Goal: Transaction & Acquisition: Purchase product/service

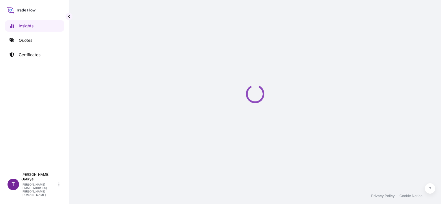
select select "2025"
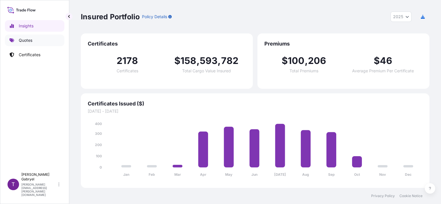
click at [36, 40] on link "Quotes" at bounding box center [34, 41] width 59 height 12
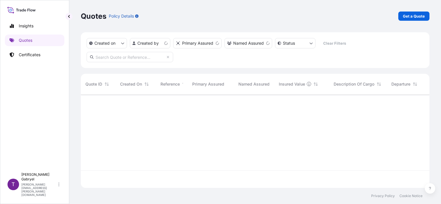
scroll to position [92, 344]
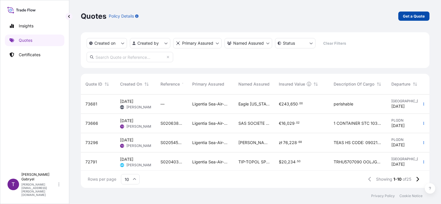
click at [421, 18] on p "Get a Quote" at bounding box center [414, 16] width 22 height 6
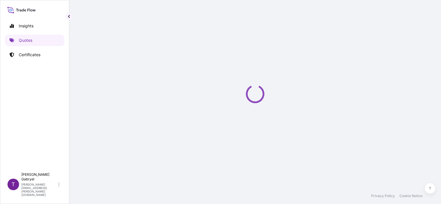
scroll to position [9, 0]
select select "Sea"
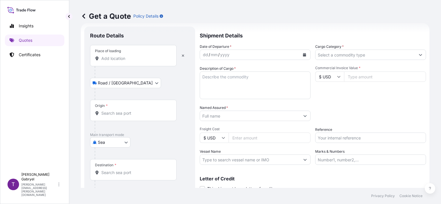
click at [121, 55] on div "Place of loading" at bounding box center [133, 55] width 87 height 21
click at [121, 56] on input "Place of loading" at bounding box center [135, 59] width 68 height 6
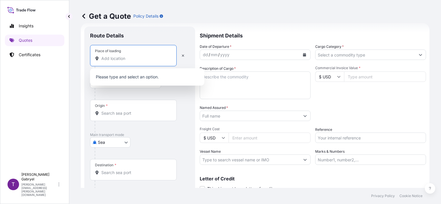
paste input "WADOWICE"
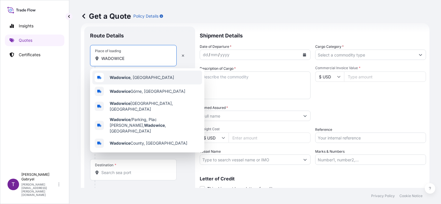
click at [129, 79] on b "Wadowice" at bounding box center [120, 77] width 21 height 5
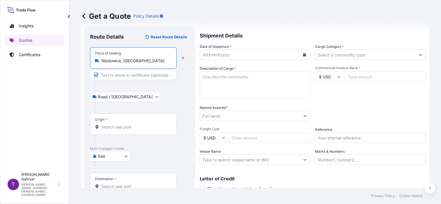
type input "Wadowice, [GEOGRAPHIC_DATA]"
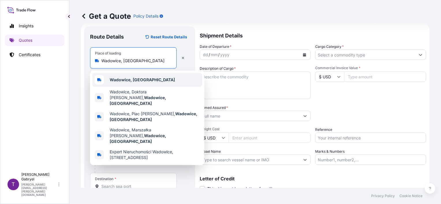
click at [129, 80] on b "Wadowice, [GEOGRAPHIC_DATA]" at bounding box center [142, 79] width 65 height 5
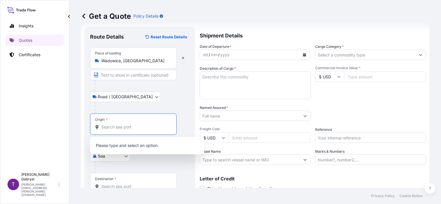
click at [124, 125] on input "Origin *" at bounding box center [135, 127] width 68 height 6
paste input "PLGDY"
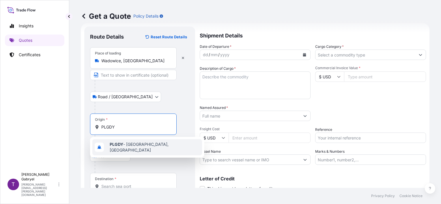
click at [122, 147] on b "PLGDY" at bounding box center [117, 144] width 14 height 5
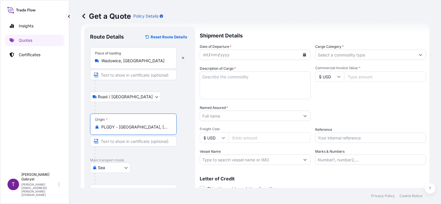
type input "PLGDY - [GEOGRAPHIC_DATA], [GEOGRAPHIC_DATA]"
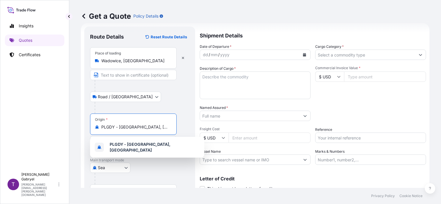
scroll to position [57, 0]
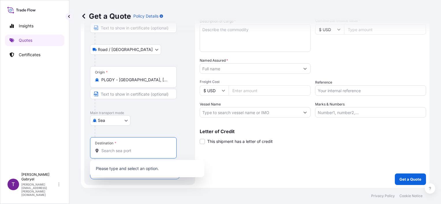
click at [115, 150] on input "Destination *" at bounding box center [135, 151] width 68 height 6
paste input "KWSWK"
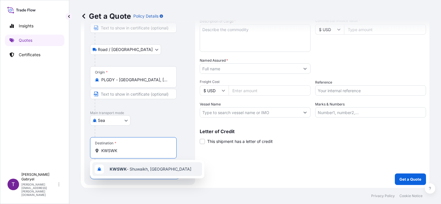
click at [117, 168] on b "KWSWK" at bounding box center [118, 169] width 17 height 5
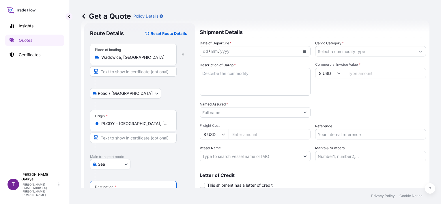
scroll to position [0, 0]
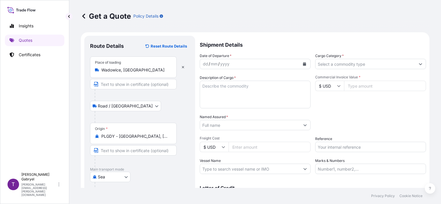
type input "KWSWK - Shuwaikh, [GEOGRAPHIC_DATA]"
click at [304, 65] on icon "Calendar" at bounding box center [304, 63] width 3 height 3
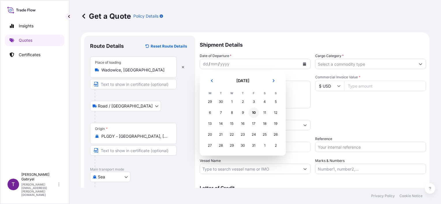
click at [254, 113] on div "10" at bounding box center [254, 113] width 10 height 10
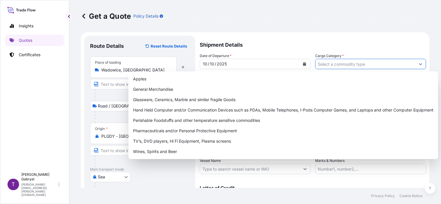
click at [341, 64] on input "Cargo Category *" at bounding box center [366, 64] width 100 height 10
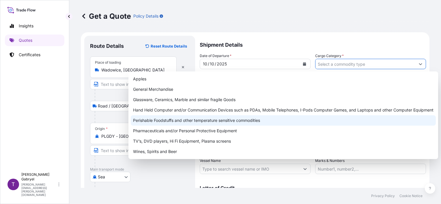
click at [220, 120] on div "Perishable Foodstuffs and other temperature sensitive commodities" at bounding box center [283, 120] width 305 height 10
type input "Perishable Foodstuffs and other temperature sensitive commodities"
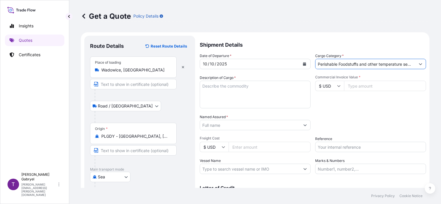
scroll to position [29, 0]
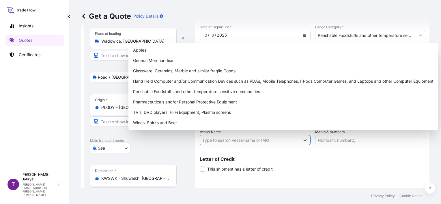
click at [230, 142] on input "Vessel Name" at bounding box center [250, 140] width 100 height 10
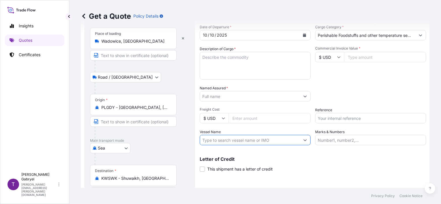
click at [231, 142] on input "Vessel Name" at bounding box center [250, 140] width 100 height 10
paste input "SONGA PANTHER"
click at [244, 138] on input "SONGA PANTHER/" at bounding box center [250, 140] width 100 height 10
paste input "2540W"
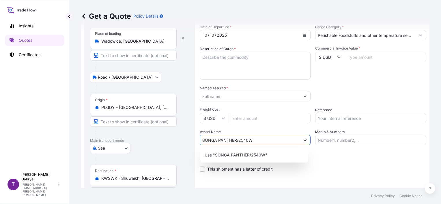
type input "SONGA PANTHER/2540W"
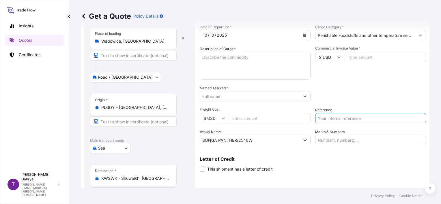
click at [336, 119] on input "Reference" at bounding box center [370, 118] width 111 height 10
paste input "S02067522"
type input "S02067522"
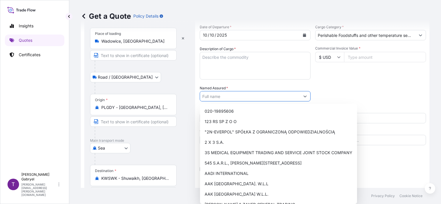
click at [225, 96] on input "Named Assured *" at bounding box center [250, 96] width 100 height 10
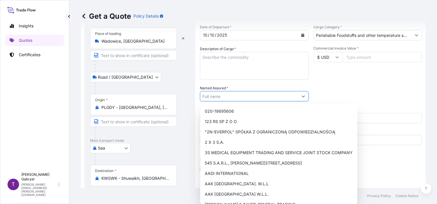
paste input "AL-ZOQ AL-RAFEEA FOR DRY SWEETS & FOOD STUFF CO."
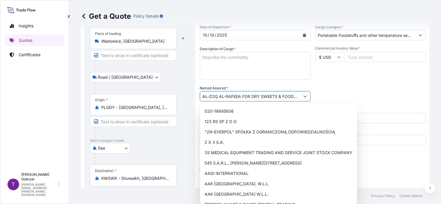
scroll to position [0, 20]
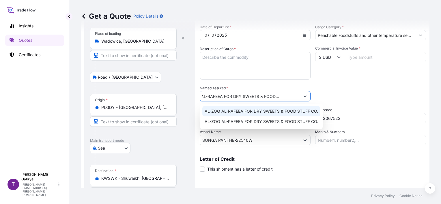
click at [229, 110] on span "AL-ZOQ AL-RAFEEA FOR DRY SWEETS & FOOD STUFF CO." at bounding box center [261, 112] width 113 height 6
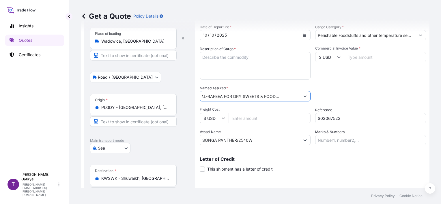
type input "AL-ZOQ AL-RAFEEA FOR DRY SWEETS & FOOD STUFF CO."
click at [231, 67] on textarea "Description of Cargo *" at bounding box center [255, 66] width 111 height 28
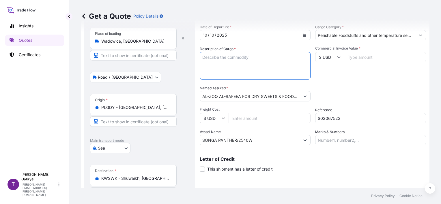
paste textarea "WAFERS ELITESSE DE LUXE 20G"
click at [276, 59] on textarea "WAFERS ELITESSE DE LUXE 20G" at bounding box center [255, 66] width 111 height 28
paste textarea "NET WEIGHT: 16768 KG"
click at [267, 75] on textarea "WAFERS ELITESSE DE LUXE 20G NET WEIGHT: 16768 KG GROSS WEIGHT:" at bounding box center [255, 66] width 111 height 28
click at [258, 70] on textarea "WAFERS ELITESSE DE LUXE 20G NET WEIGHT: 16768 KG GROSS WEIGHT:" at bounding box center [255, 66] width 111 height 28
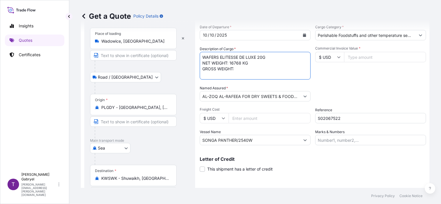
paste textarea "19,492.800"
click at [279, 72] on textarea "WAFERS ELITESSE DE LUXE 20G NET WEIGHT: 16768 KG GROSS WEIGHT: 19492.800 KG" at bounding box center [255, 66] width 111 height 28
paste textarea "HS CODE: 190532"
click at [272, 66] on textarea "WAFERS ELITESSE DE LUXE 20G NET WEIGHT: 16768 KG GROSS WEIGHT: 19492.800 KG HS …" at bounding box center [255, 66] width 111 height 28
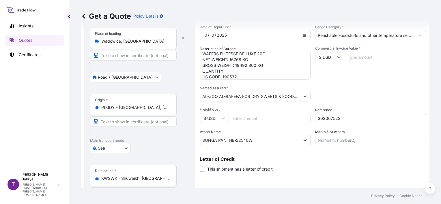
click at [245, 78] on textarea "WAFERS ELITESSE DE LUXE 20G NET WEIGHT: 16768 KG GROSS WEIGHT: 19492.800 KG QUA…" at bounding box center [255, 66] width 111 height 28
click at [245, 69] on textarea "WAFERS ELITESSE DE LUXE 20G NET WEIGHT: 16768 KG GROSS WEIGHT: 19492.800 KG QUA…" at bounding box center [255, 66] width 111 height 28
paste textarea "1048"
click at [251, 77] on textarea "WAFERS ELITESSE DE LUXE 20G NET WEIGHT: 16768 KG GROSS WEIGHT: 19492.800 KG QUA…" at bounding box center [255, 66] width 111 height 28
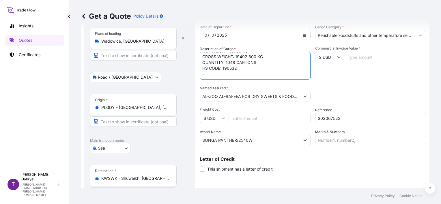
paste textarea "HLBU9596209"
type textarea "WAFERS ELITESSE DE LUXE 20G NET WEIGHT: 16768 KG GROSS WEIGHT: 19492.800 KG QUA…"
click at [361, 53] on input "Commercial Invoice Value *" at bounding box center [385, 57] width 82 height 10
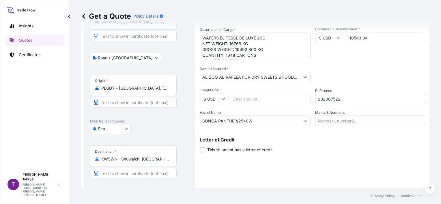
scroll to position [68, 0]
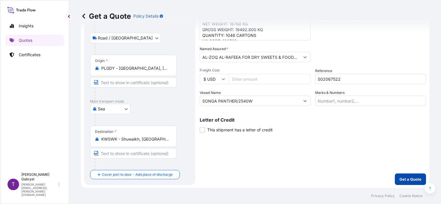
type input "110543.04"
click at [400, 179] on p "Get a Quote" at bounding box center [411, 180] width 22 height 6
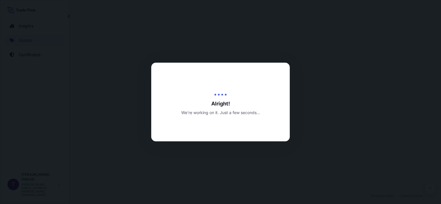
select select "Road / [GEOGRAPHIC_DATA]"
select select "Sea"
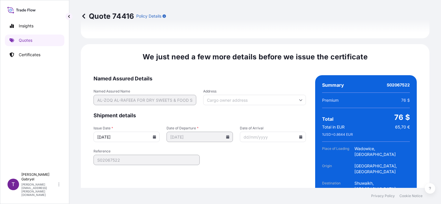
scroll to position [774, 0]
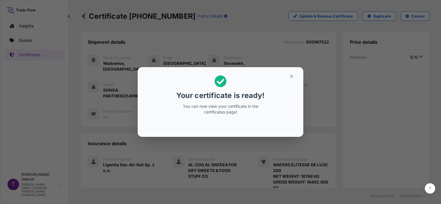
click at [291, 79] on button "button" at bounding box center [291, 76] width 14 height 9
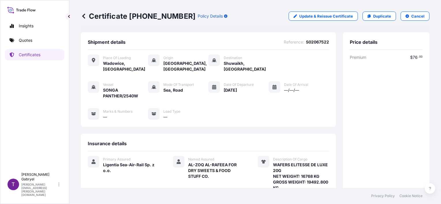
scroll to position [139, 0]
